Goal: Task Accomplishment & Management: Complete application form

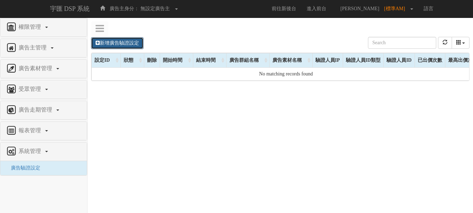
click at [124, 44] on link "新增廣告驗證設定" at bounding box center [117, 43] width 53 height 12
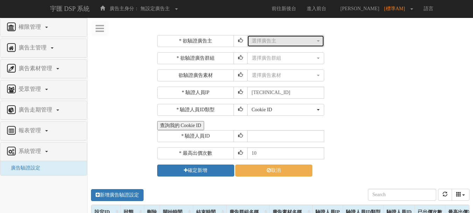
click at [269, 40] on div "選擇廣告主" at bounding box center [284, 40] width 64 height 7
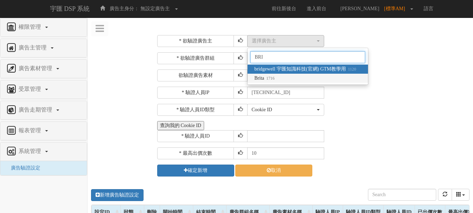
type input "BRI"
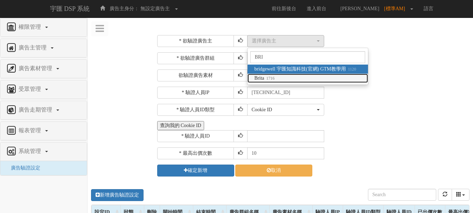
click at [289, 81] on link "Brita 1716" at bounding box center [308, 78] width 120 height 9
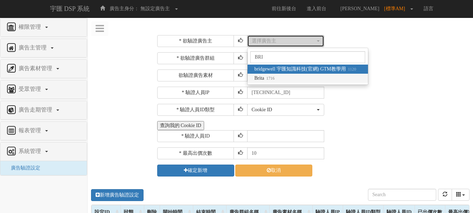
select select "1716"
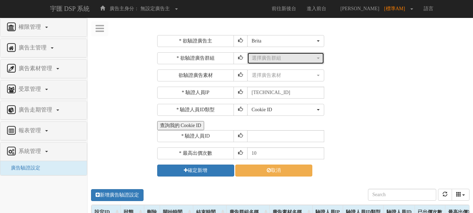
click at [285, 61] on div "選擇廣告群組" at bounding box center [284, 58] width 64 height 7
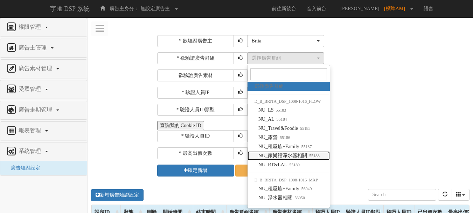
click at [294, 155] on span "NU_家樂福淨水器相關 55188" at bounding box center [288, 155] width 61 height 7
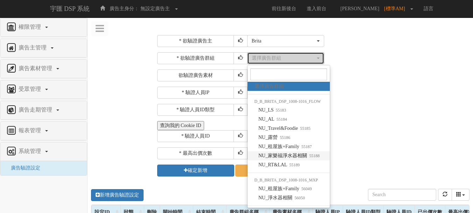
select select "55188"
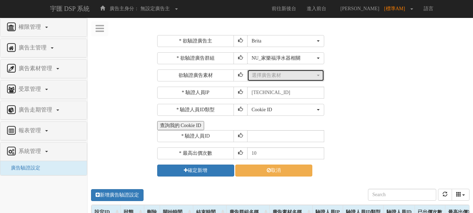
click at [268, 78] on div "選擇廣告素材" at bounding box center [284, 75] width 64 height 7
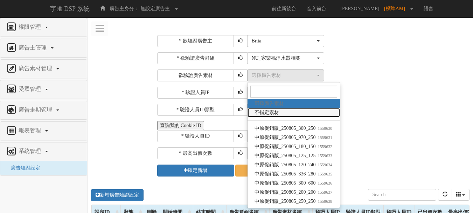
click at [275, 112] on span "不指定素材" at bounding box center [267, 112] width 25 height 7
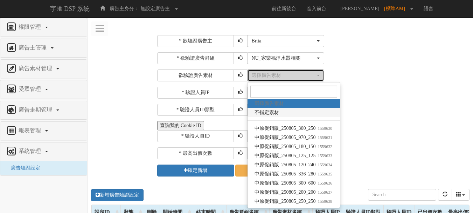
select select "-1"
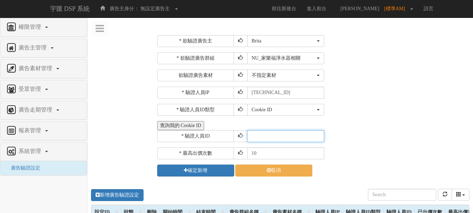
click at [266, 136] on input "text" at bounding box center [285, 136] width 77 height 12
type input "CER20250507102708866295"
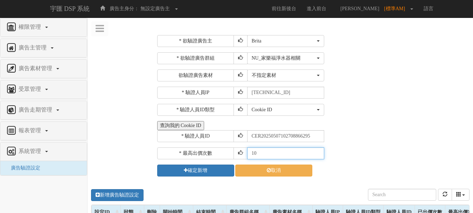
drag, startPoint x: 253, startPoint y: 154, endPoint x: 271, endPoint y: 145, distance: 19.6
click at [253, 154] on input "10" at bounding box center [285, 153] width 77 height 12
type input "30"
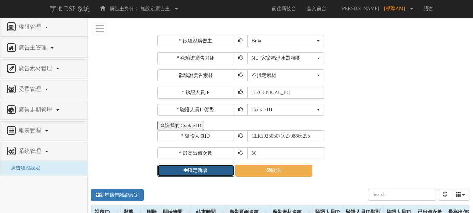
click at [213, 166] on button "確定新增" at bounding box center [195, 170] width 77 height 12
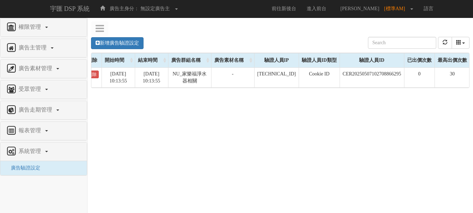
scroll to position [0, 61]
click at [439, 41] on button "refresh" at bounding box center [445, 43] width 14 height 12
click at [441, 40] on button "refresh" at bounding box center [445, 43] width 14 height 12
click at [449, 42] on button "refresh" at bounding box center [445, 43] width 14 height 12
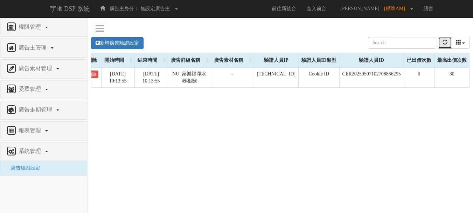
scroll to position [0, 0]
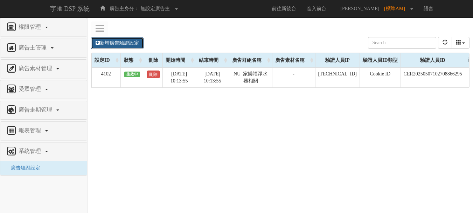
click at [137, 45] on link "新增廣告驗證設定" at bounding box center [117, 43] width 53 height 12
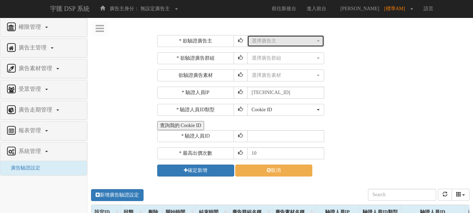
click at [283, 43] on div "選擇廣告主" at bounding box center [284, 40] width 64 height 7
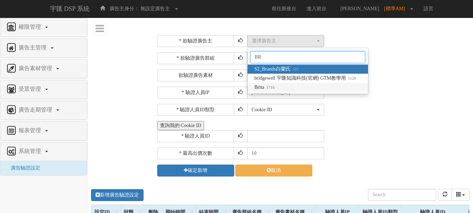
type input "BR"
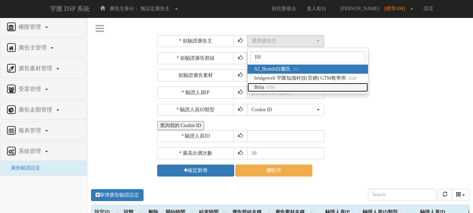
click at [276, 83] on link "Brita 1716" at bounding box center [308, 87] width 120 height 9
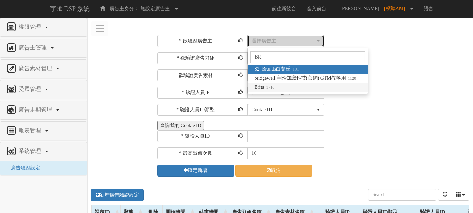
select select "1716"
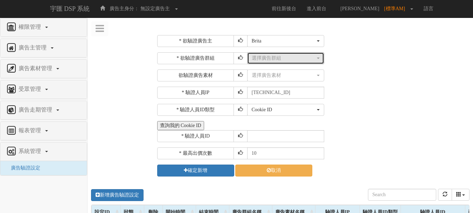
click at [275, 60] on div "選擇廣告群組" at bounding box center [284, 58] width 64 height 7
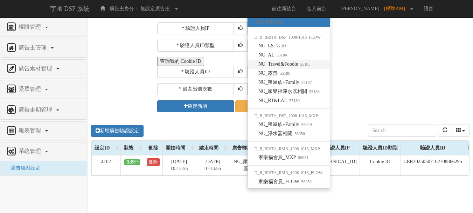
scroll to position [70, 0]
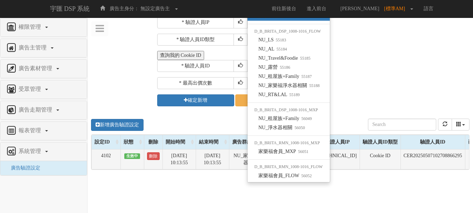
click at [158, 161] on td "刪除" at bounding box center [153, 159] width 19 height 20
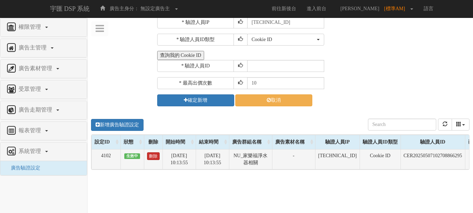
click at [156, 157] on link "刪除" at bounding box center [153, 156] width 13 height 8
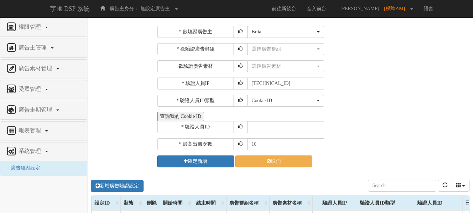
scroll to position [0, 0]
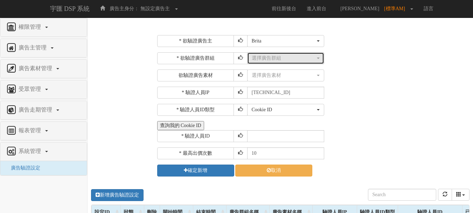
click at [300, 59] on div "選擇廣告群組" at bounding box center [284, 58] width 64 height 7
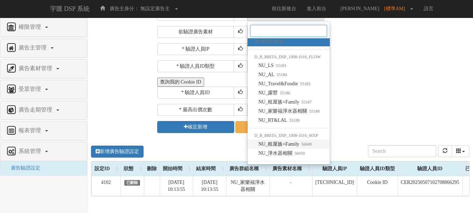
scroll to position [105, 0]
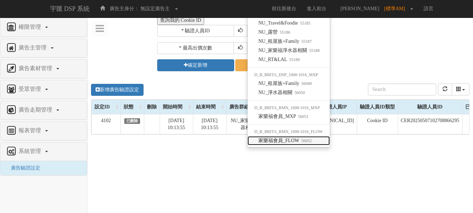
click at [300, 143] on small "56052" at bounding box center [305, 140] width 13 height 5
select select "56052"
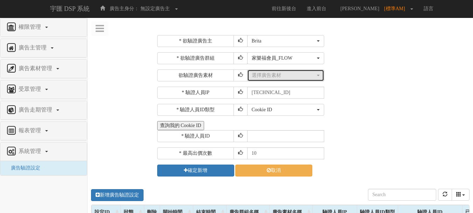
click at [278, 75] on div "選擇廣告素材" at bounding box center [284, 75] width 64 height 7
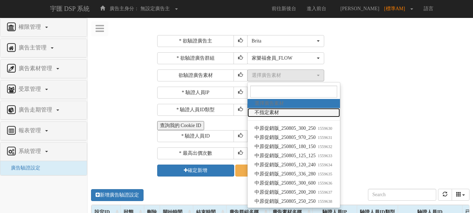
click at [290, 115] on link "不指定素材" at bounding box center [294, 112] width 92 height 9
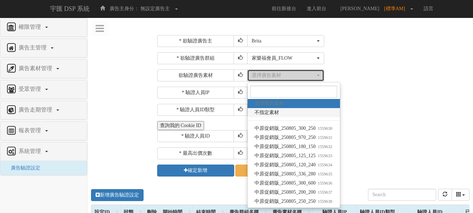
select select "-1"
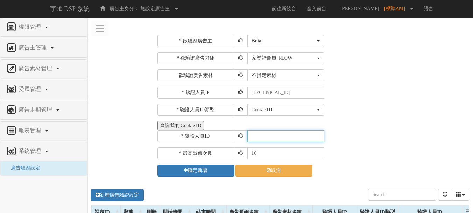
click at [264, 138] on input "text" at bounding box center [285, 136] width 77 height 12
type input "CER20250507102708866295"
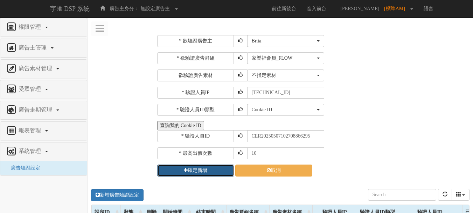
click at [218, 167] on button "確定新增" at bounding box center [195, 170] width 77 height 12
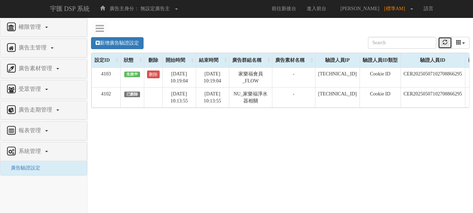
click at [446, 43] on icon "refresh" at bounding box center [445, 42] width 5 height 5
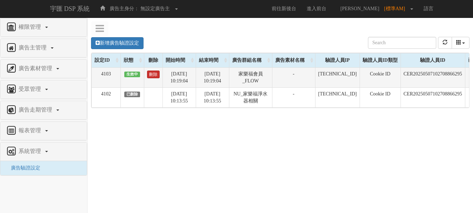
click at [155, 75] on link "刪除" at bounding box center [153, 74] width 13 height 8
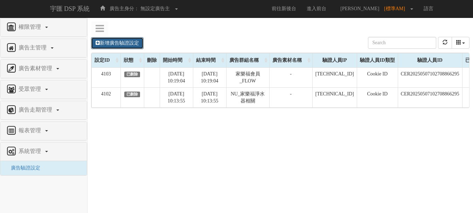
click at [118, 42] on link "新增廣告驗證設定" at bounding box center [117, 43] width 53 height 12
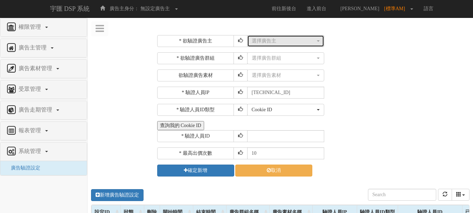
click at [275, 42] on div "選擇廣告主" at bounding box center [284, 40] width 64 height 7
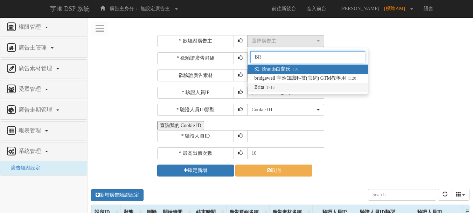
type input "BR"
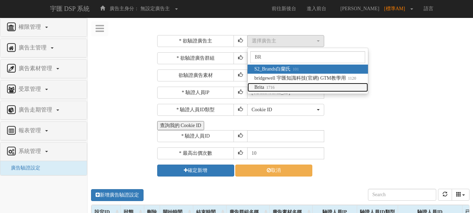
click at [297, 86] on link "Brita 1716" at bounding box center [308, 87] width 120 height 9
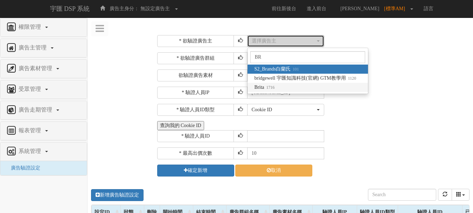
select select "1716"
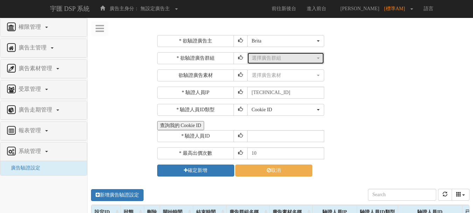
click at [273, 59] on div "選擇廣告群組" at bounding box center [284, 58] width 64 height 7
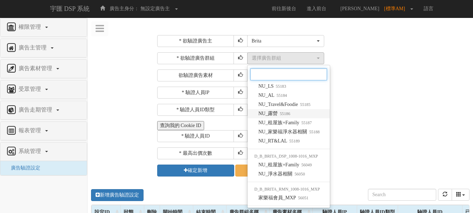
scroll to position [44, 0]
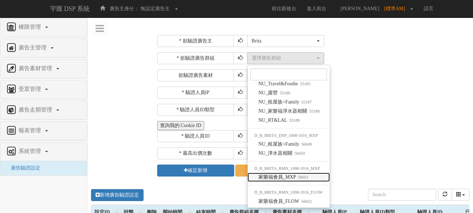
click at [290, 176] on span "家樂福會員_MXP 56051" at bounding box center [283, 176] width 50 height 7
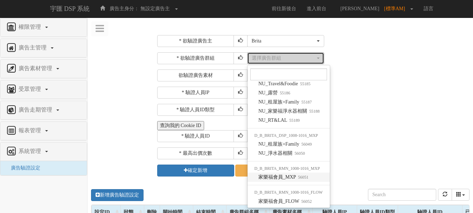
select select "56051"
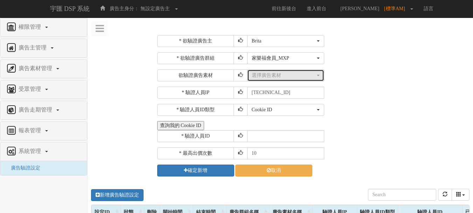
click at [275, 73] on div "選擇廣告素材" at bounding box center [284, 75] width 64 height 7
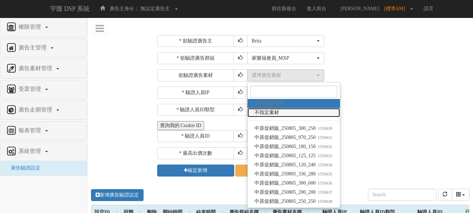
click at [272, 113] on span "不指定素材" at bounding box center [267, 112] width 25 height 7
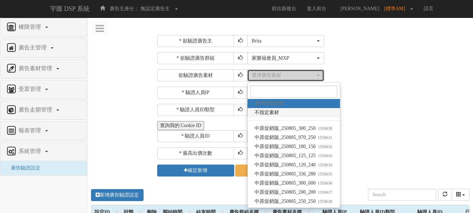
select select "-1"
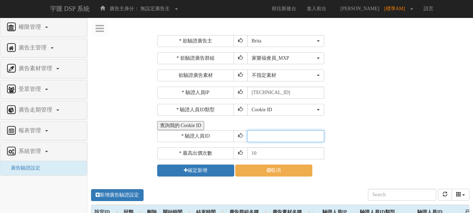
click at [266, 134] on input "text" at bounding box center [285, 136] width 77 height 12
type input "CER20250507102708866295"
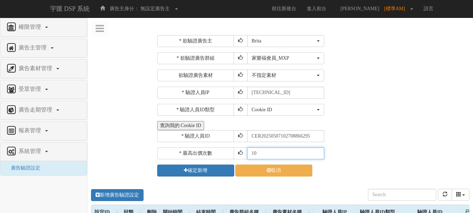
click at [252, 152] on input "10" at bounding box center [285, 153] width 77 height 12
drag, startPoint x: 253, startPoint y: 152, endPoint x: 258, endPoint y: 147, distance: 6.7
click at [253, 152] on input "10" at bounding box center [285, 153] width 77 height 12
type input "20"
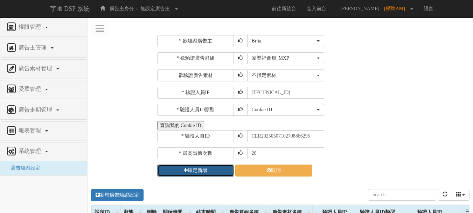
click at [203, 168] on button "確定新增" at bounding box center [195, 170] width 77 height 12
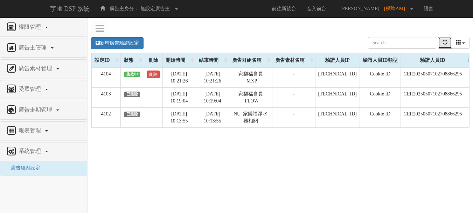
drag, startPoint x: 445, startPoint y: 44, endPoint x: 433, endPoint y: 54, distance: 15.4
click at [445, 44] on icon "refresh" at bounding box center [445, 42] width 5 height 5
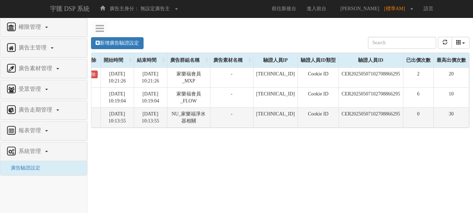
click at [445, 124] on td "30" at bounding box center [450, 117] width 35 height 20
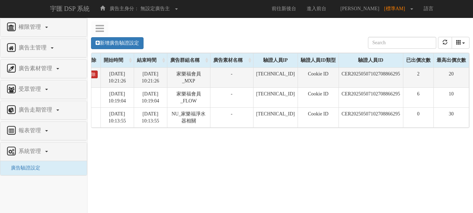
click at [93, 75] on link "刪除" at bounding box center [91, 74] width 13 height 8
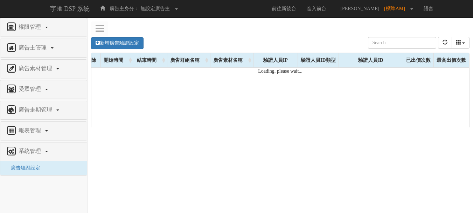
scroll to position [0, 62]
